Goal: Task Accomplishment & Management: Manage account settings

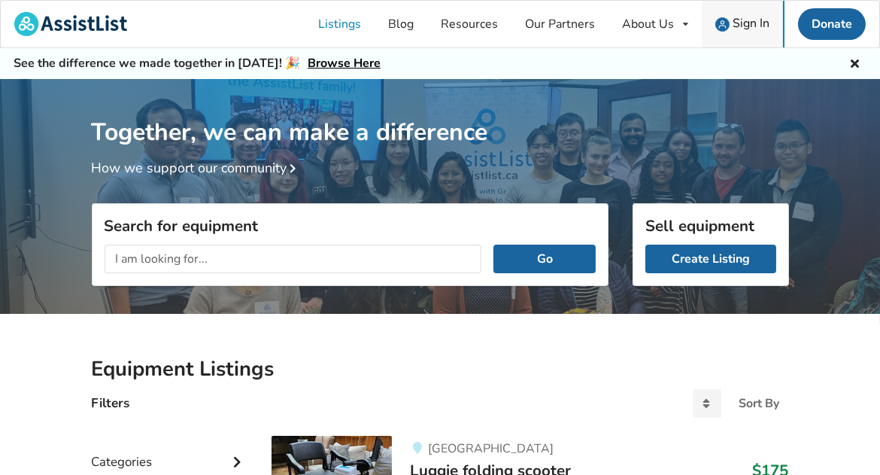
click at [745, 23] on span "Sign In" at bounding box center [751, 23] width 37 height 17
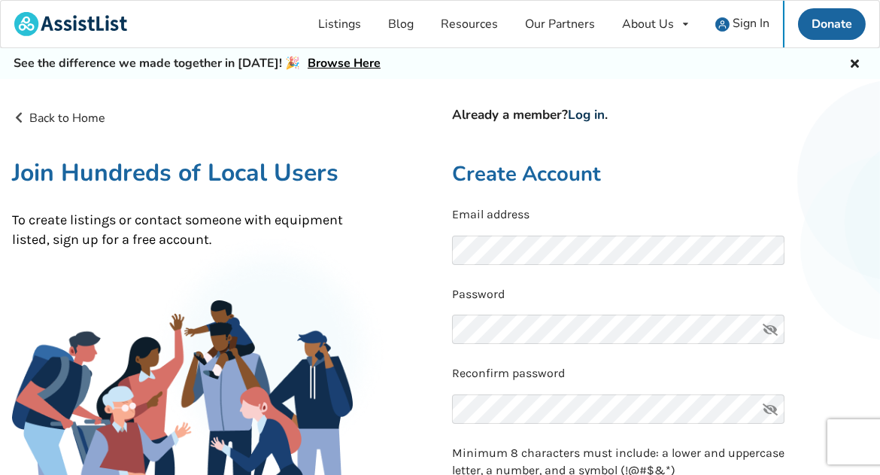
click at [588, 112] on link "Log in" at bounding box center [586, 114] width 37 height 17
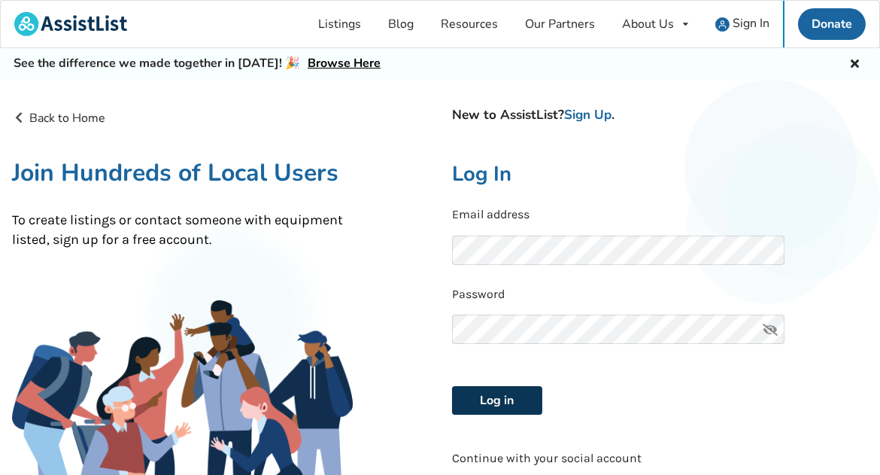
click at [478, 400] on button "Log in" at bounding box center [497, 400] width 90 height 29
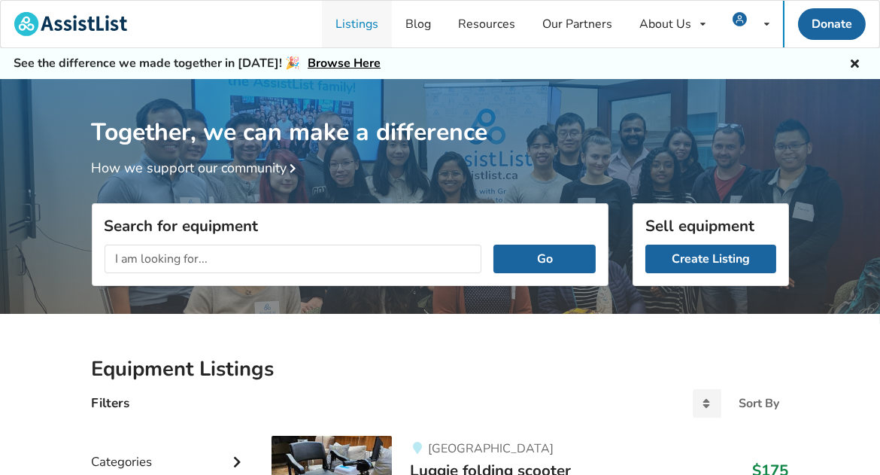
click at [366, 22] on link "Listings" at bounding box center [357, 24] width 70 height 47
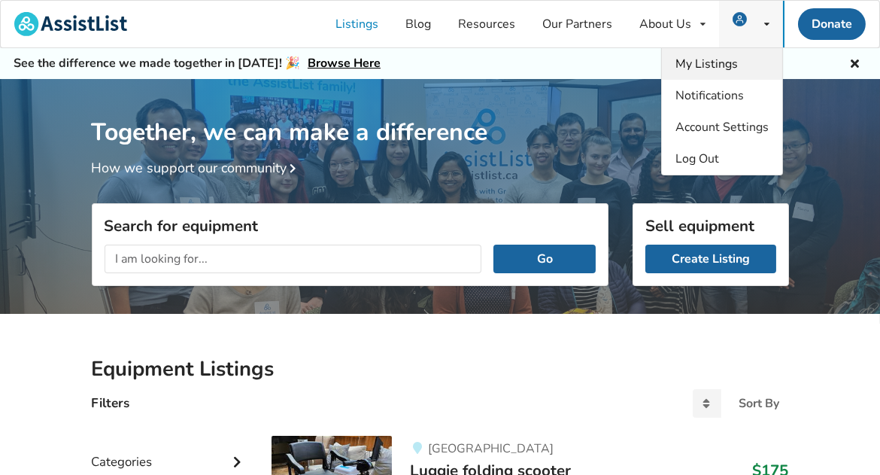
click at [718, 65] on span "My Listings" at bounding box center [707, 64] width 62 height 17
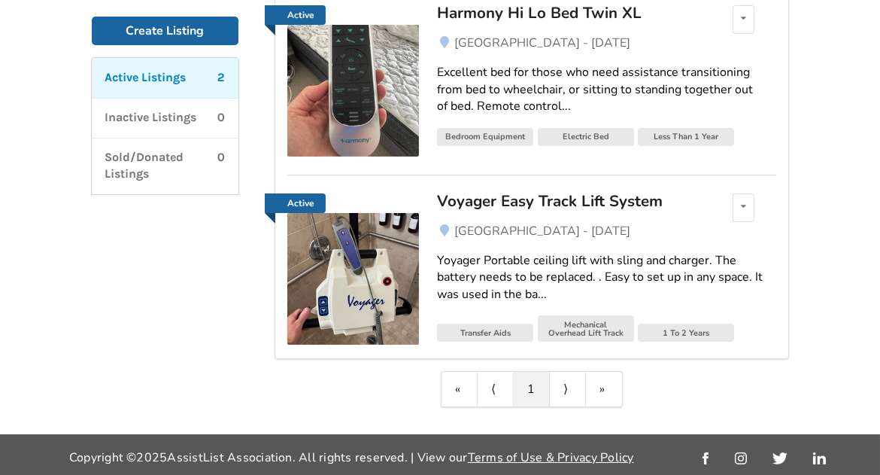
scroll to position [262, 0]
click at [742, 204] on icon at bounding box center [743, 206] width 5 height 9
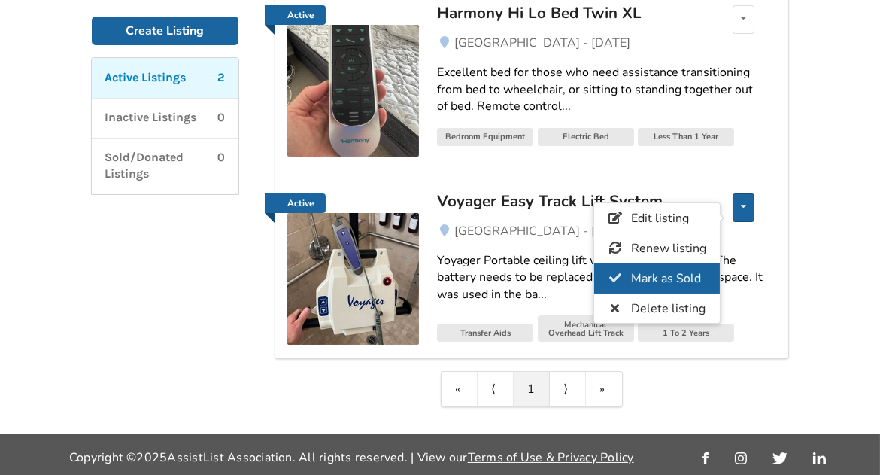
click at [683, 270] on span "Mark as Sold" at bounding box center [666, 278] width 70 height 17
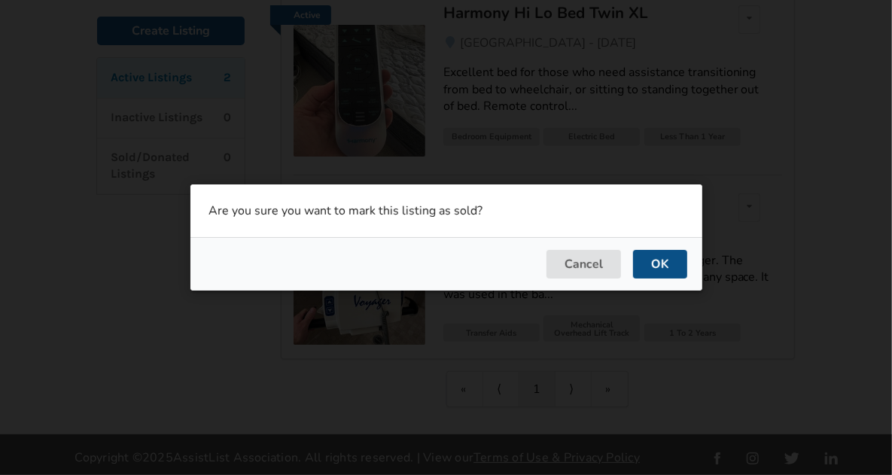
click at [674, 263] on button "OK" at bounding box center [660, 264] width 54 height 29
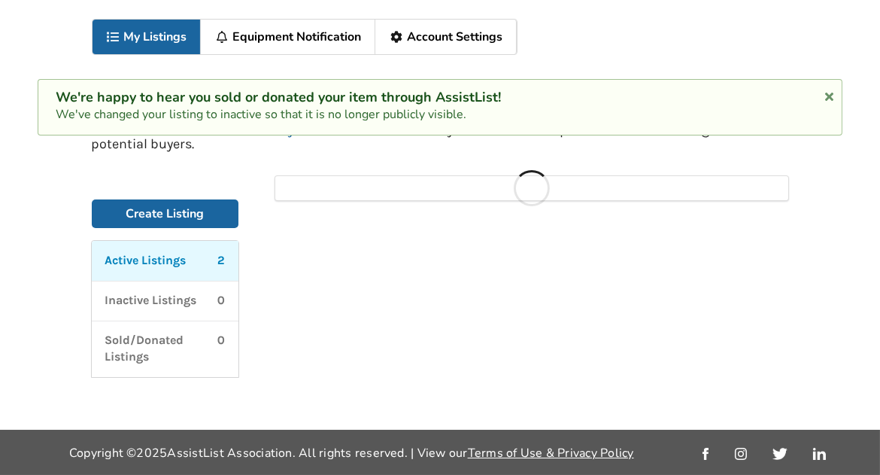
scroll to position [78, 0]
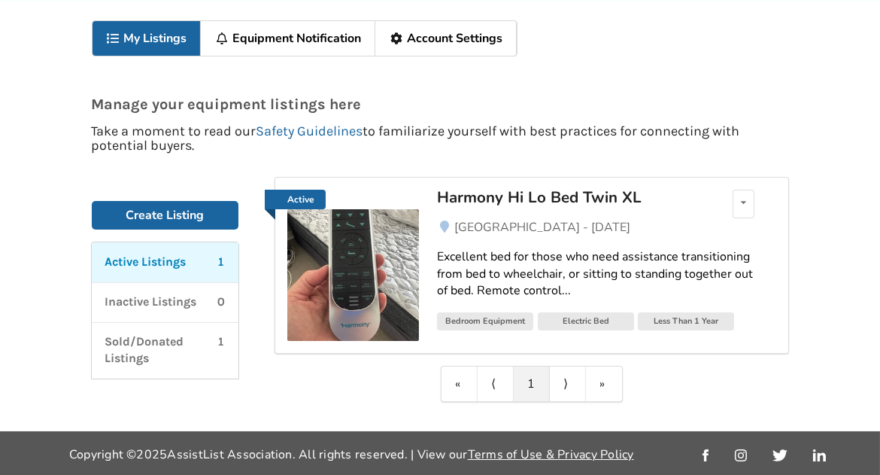
click at [348, 271] on img at bounding box center [353, 275] width 132 height 132
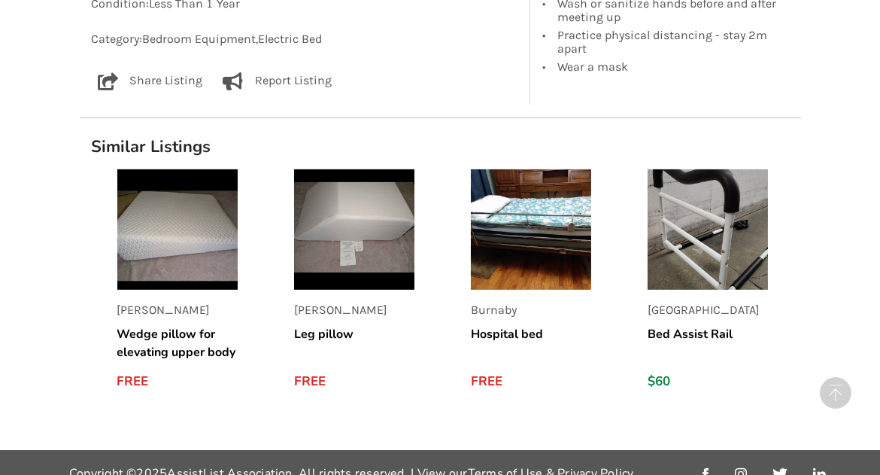
scroll to position [1264, 0]
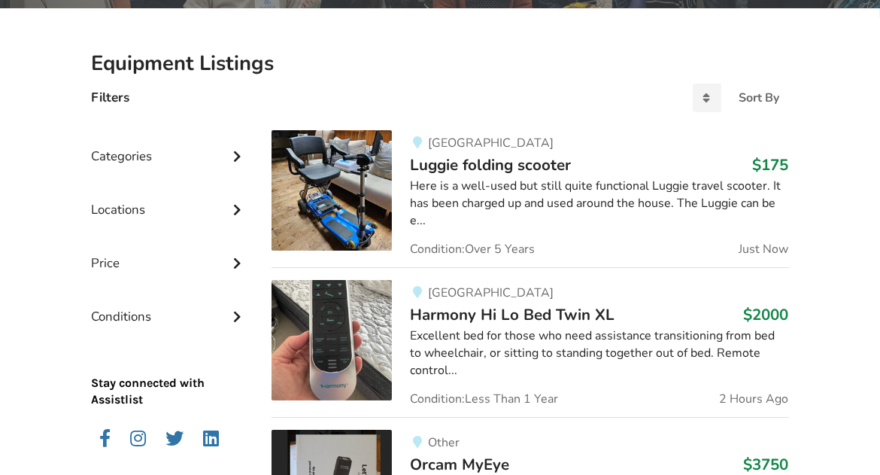
scroll to position [330, 0]
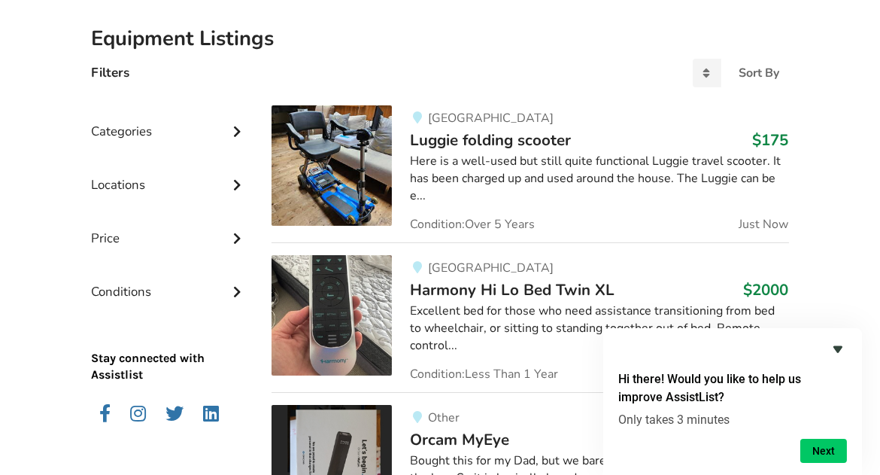
click at [841, 353] on icon "Hide survey" at bounding box center [838, 349] width 18 height 18
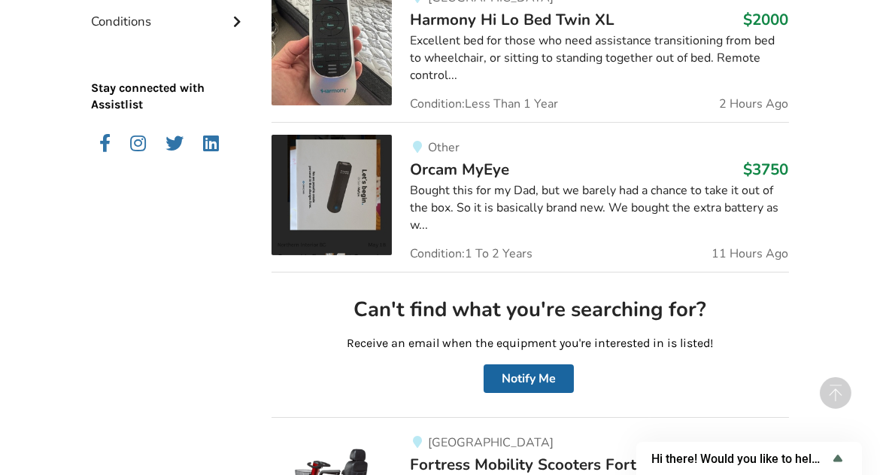
scroll to position [602, 0]
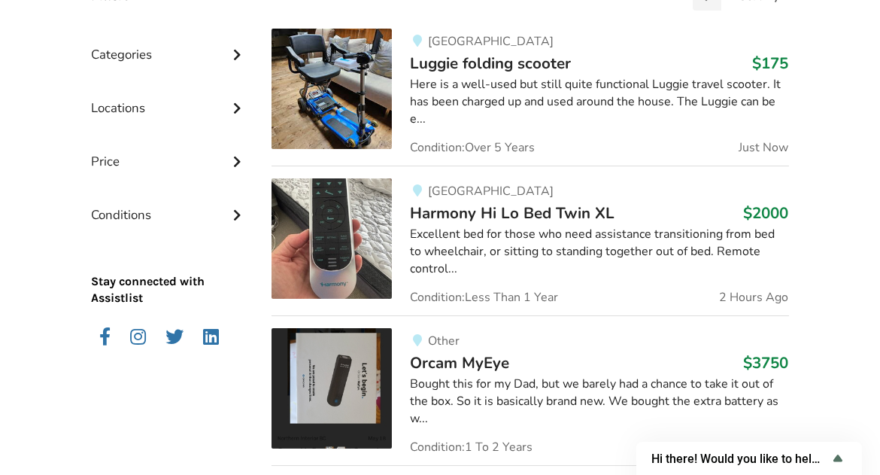
scroll to position [436, 0]
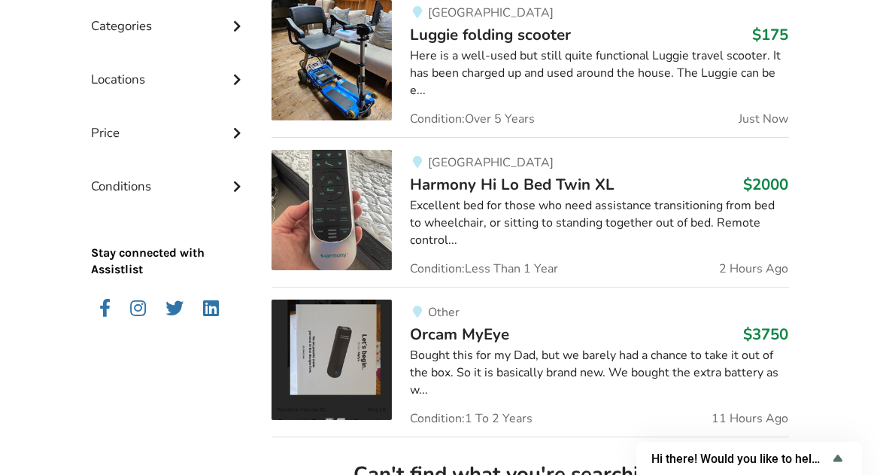
click at [235, 27] on icon at bounding box center [237, 24] width 15 height 13
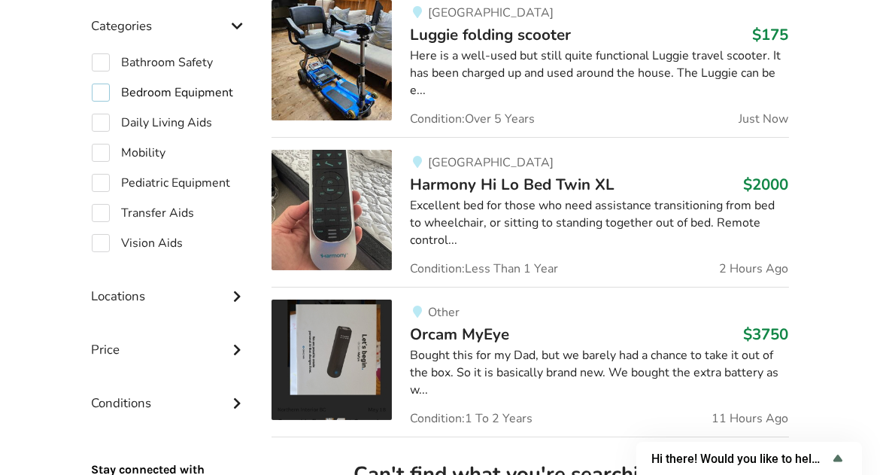
click at [106, 90] on label "Bedroom Equipment" at bounding box center [163, 93] width 142 height 18
checkbox input "true"
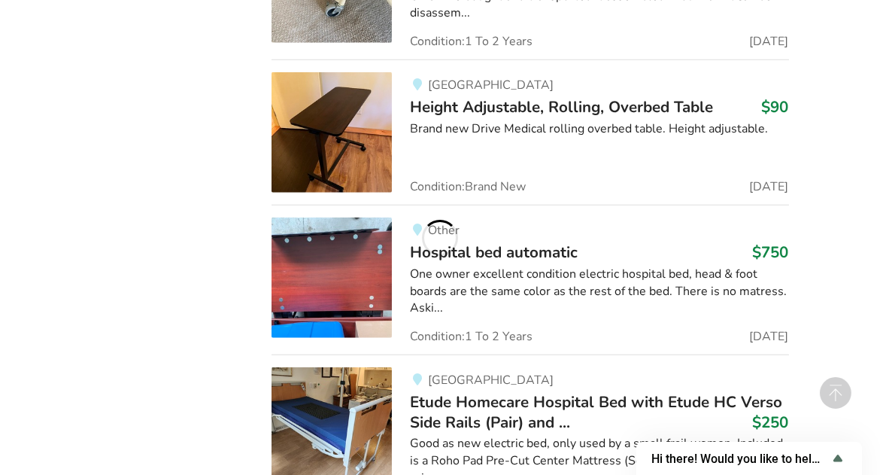
scroll to position [3104, 0]
